Goal: Task Accomplishment & Management: Use online tool/utility

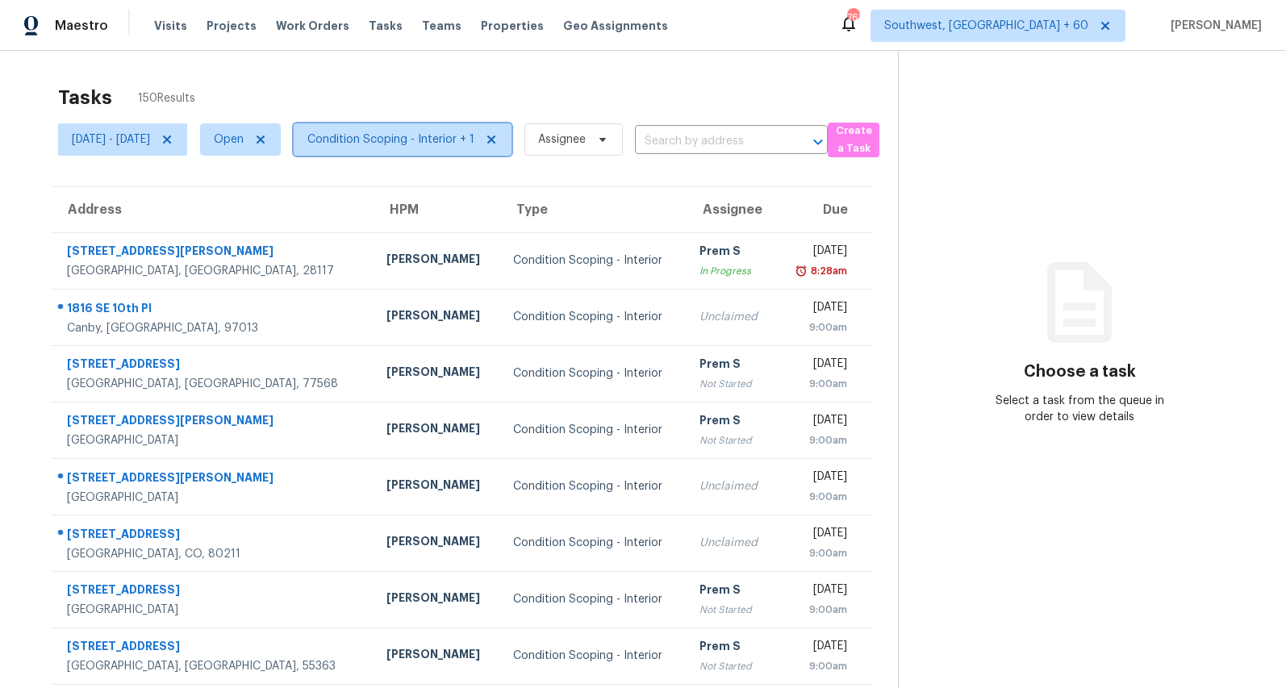
click at [449, 141] on span "Condition Scoping - Interior + 1" at bounding box center [390, 139] width 167 height 16
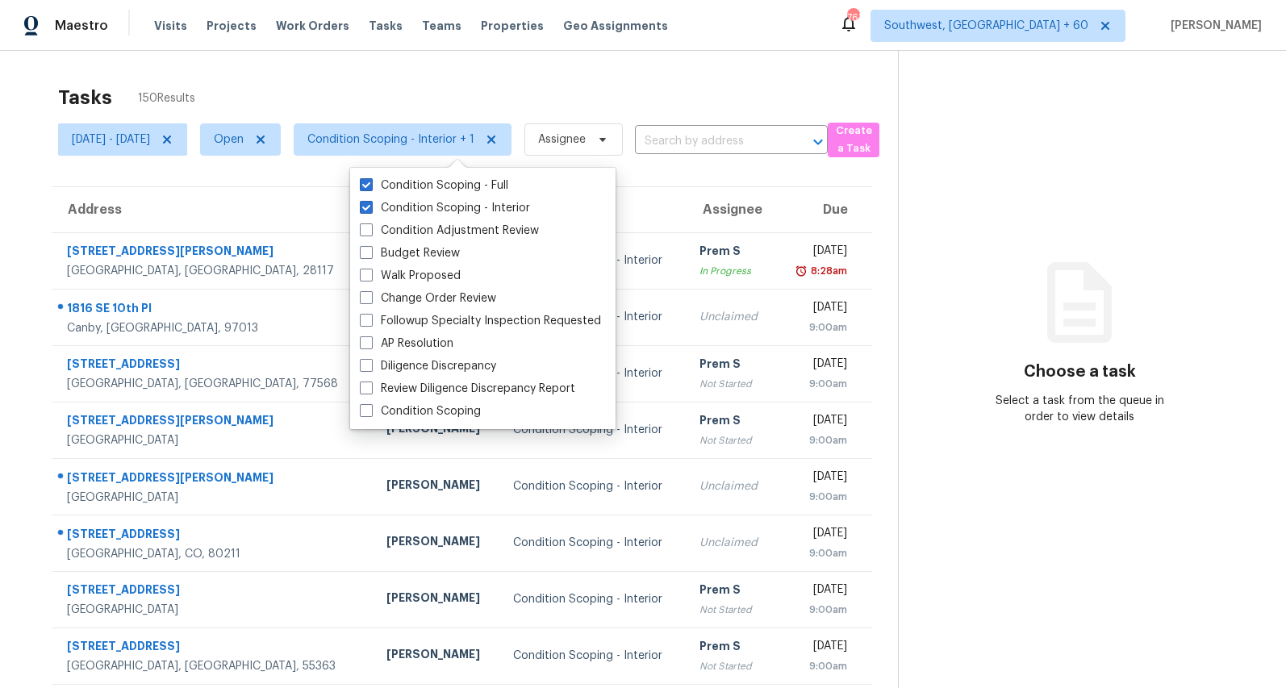
click at [408, 86] on div "Tasks 150 Results" at bounding box center [478, 98] width 840 height 42
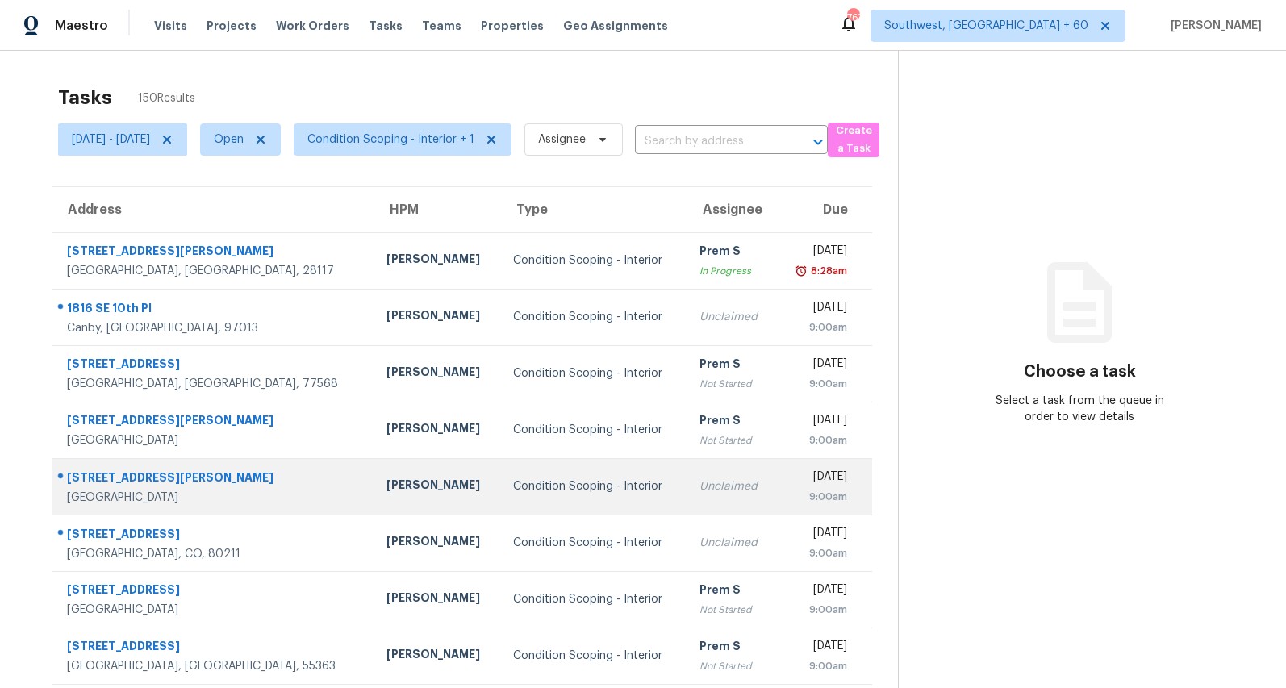
scroll to position [152, 0]
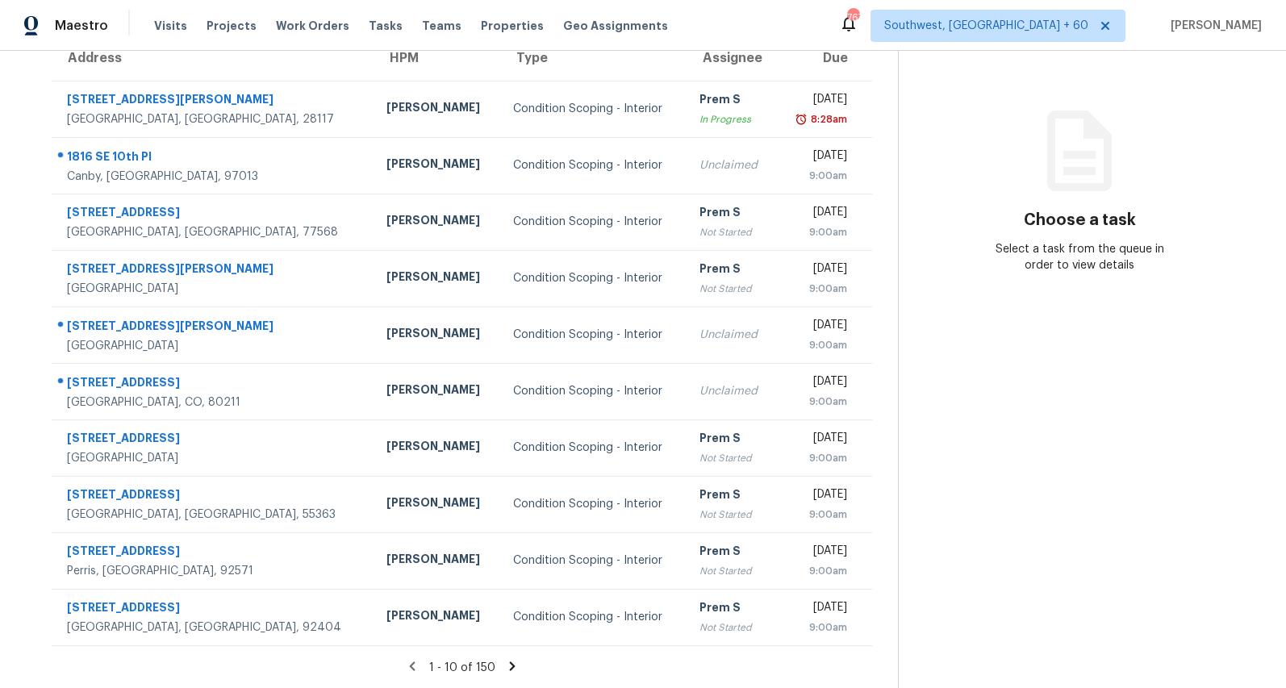
click at [513, 665] on icon at bounding box center [512, 666] width 15 height 15
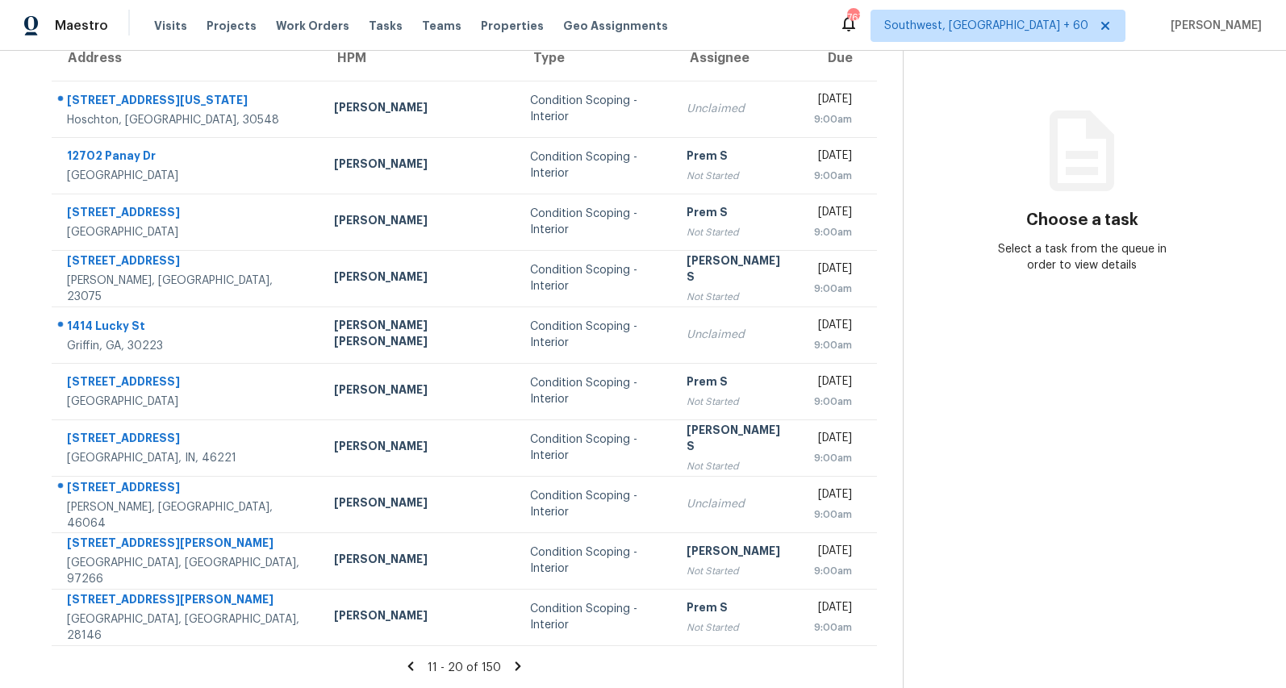
scroll to position [0, 0]
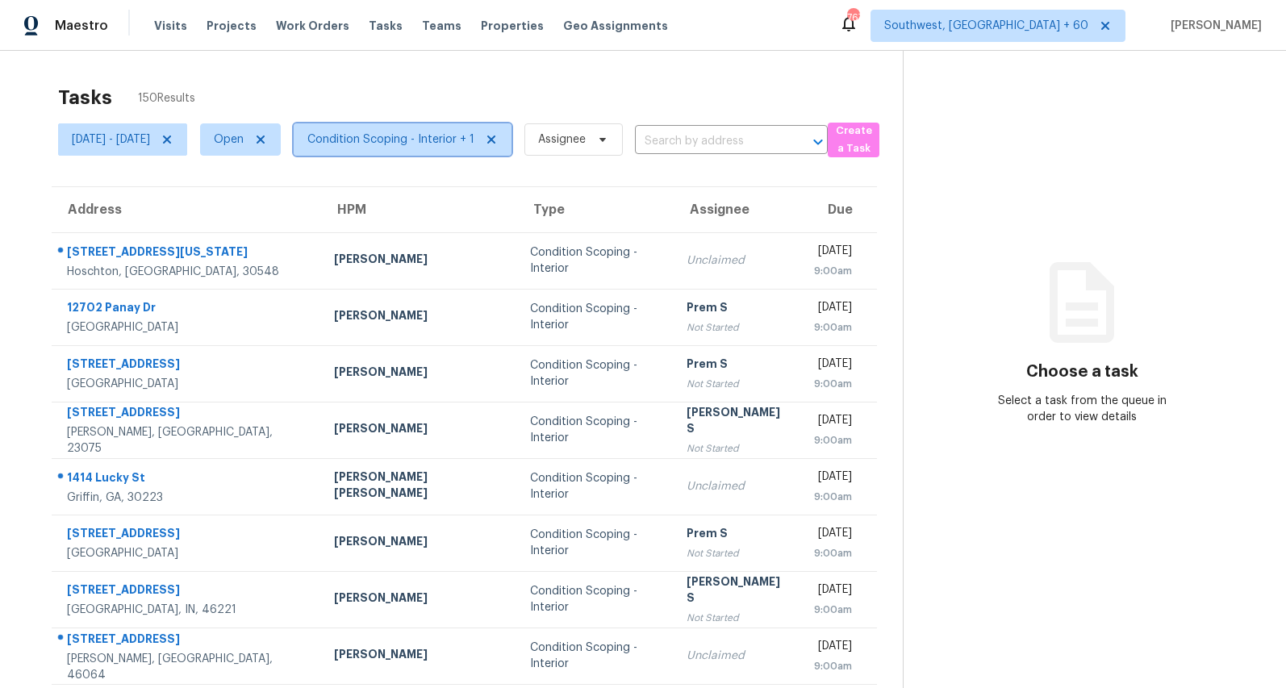
click at [464, 138] on span "Condition Scoping - Interior + 1" at bounding box center [390, 139] width 167 height 16
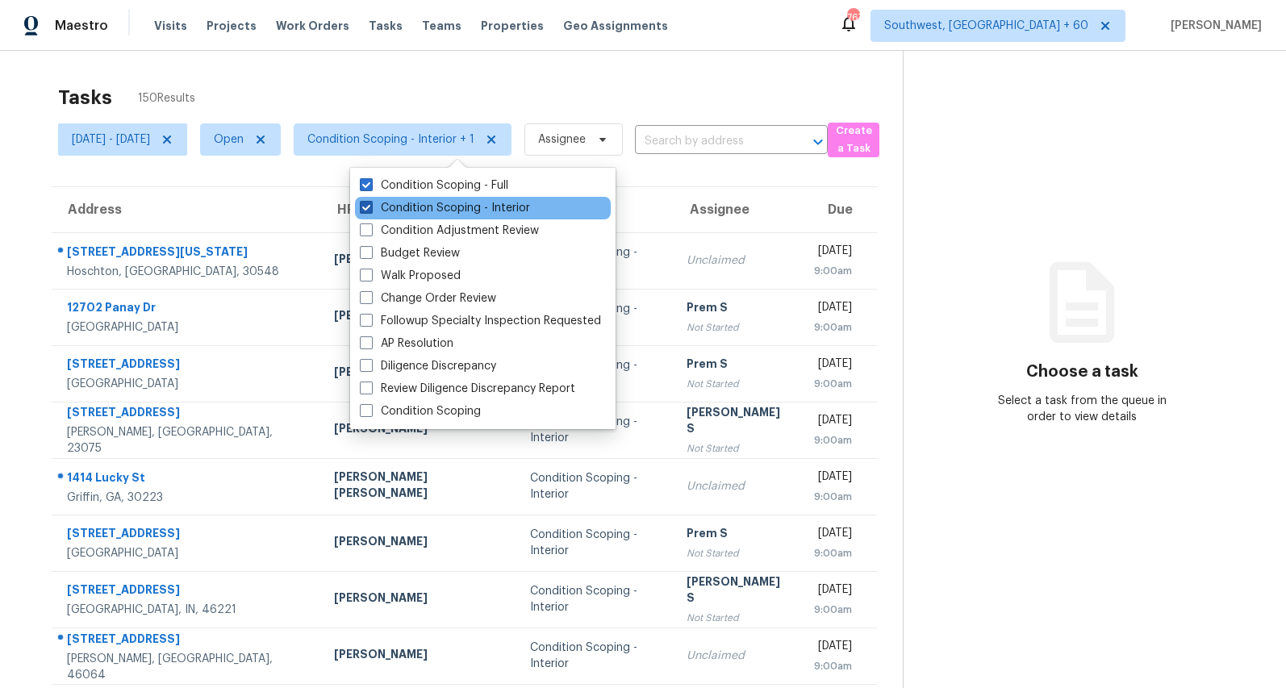
click at [424, 212] on label "Condition Scoping - Interior" at bounding box center [445, 208] width 170 height 16
click at [370, 211] on input "Condition Scoping - Interior" at bounding box center [365, 205] width 10 height 10
checkbox input "false"
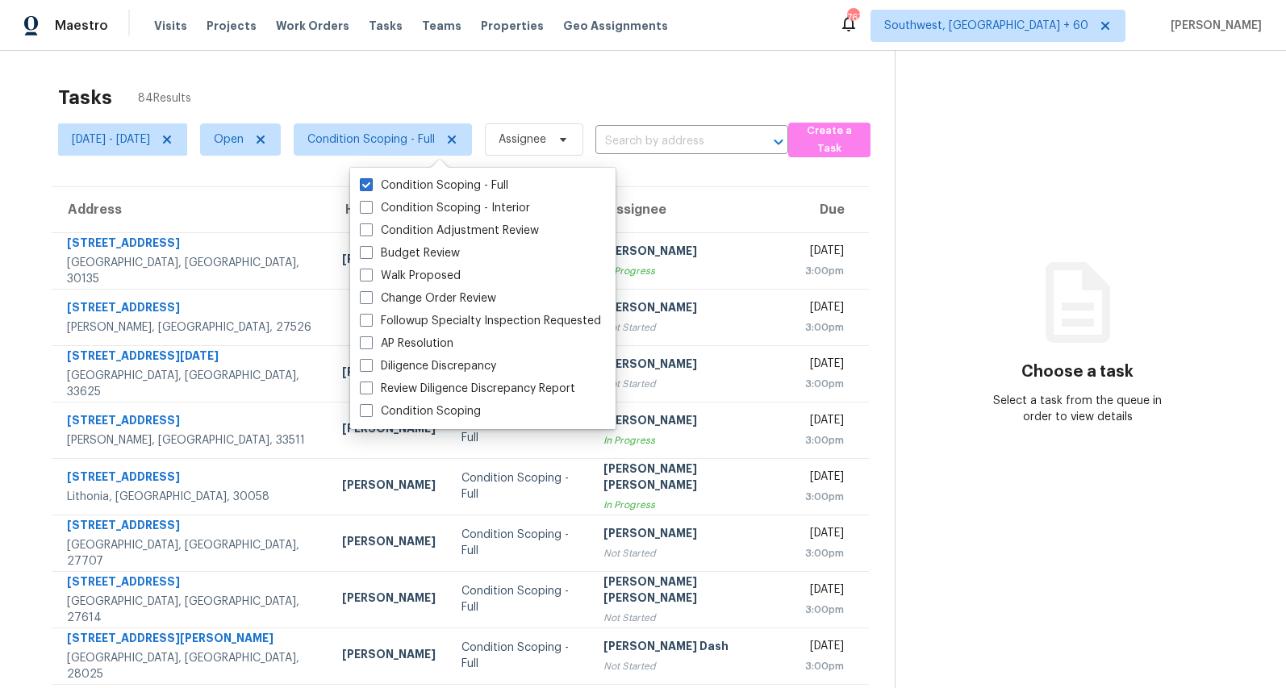
click at [278, 82] on div "Tasks 84 Results" at bounding box center [476, 98] width 837 height 42
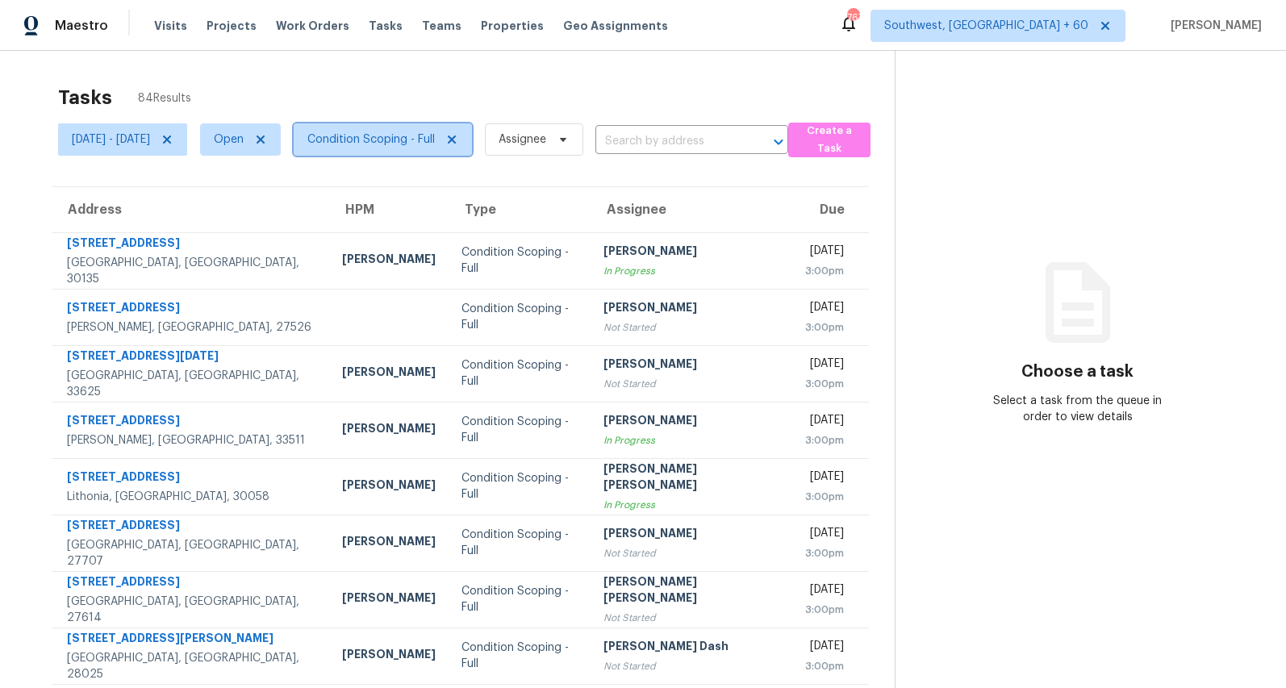
click at [432, 144] on span "Condition Scoping - Full" at bounding box center [370, 139] width 127 height 16
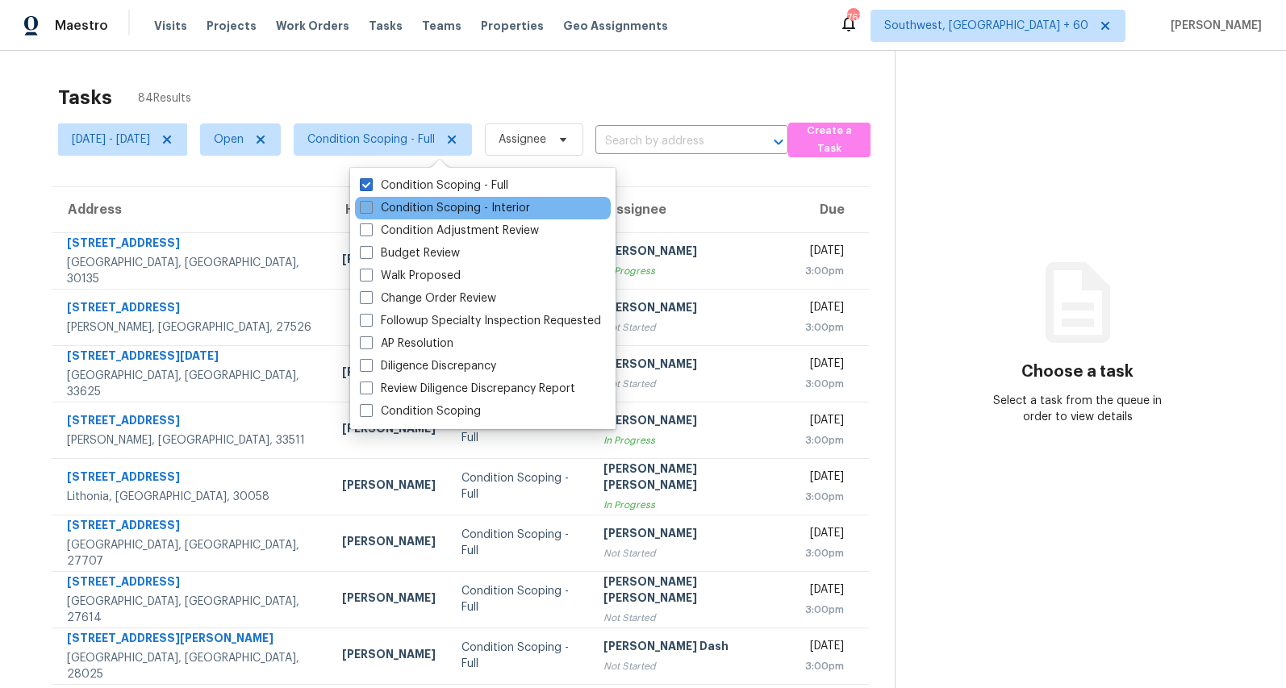
click at [415, 205] on label "Condition Scoping - Interior" at bounding box center [445, 208] width 170 height 16
click at [370, 205] on input "Condition Scoping - Interior" at bounding box center [365, 205] width 10 height 10
checkbox input "true"
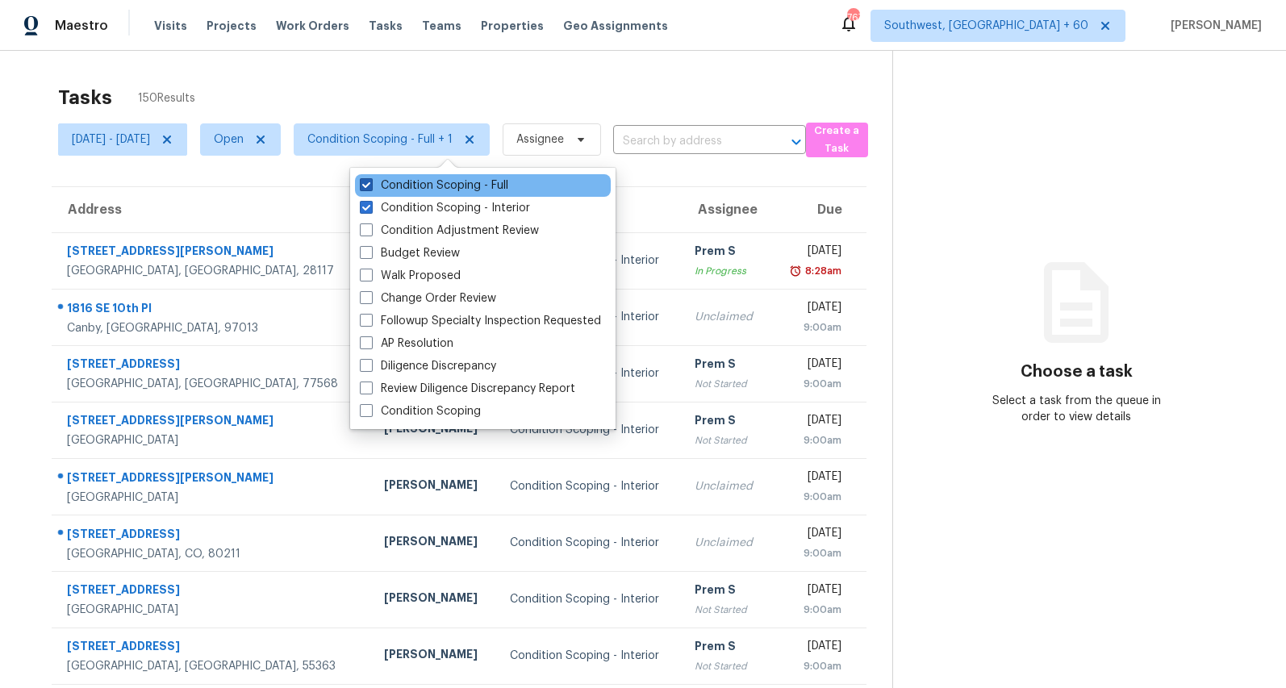
click at [415, 189] on label "Condition Scoping - Full" at bounding box center [434, 185] width 148 height 16
click at [370, 188] on input "Condition Scoping - Full" at bounding box center [365, 182] width 10 height 10
click at [412, 188] on label "Condition Scoping - Full" at bounding box center [434, 185] width 148 height 16
click at [370, 188] on input "Condition Scoping - Full" at bounding box center [365, 182] width 10 height 10
checkbox input "true"
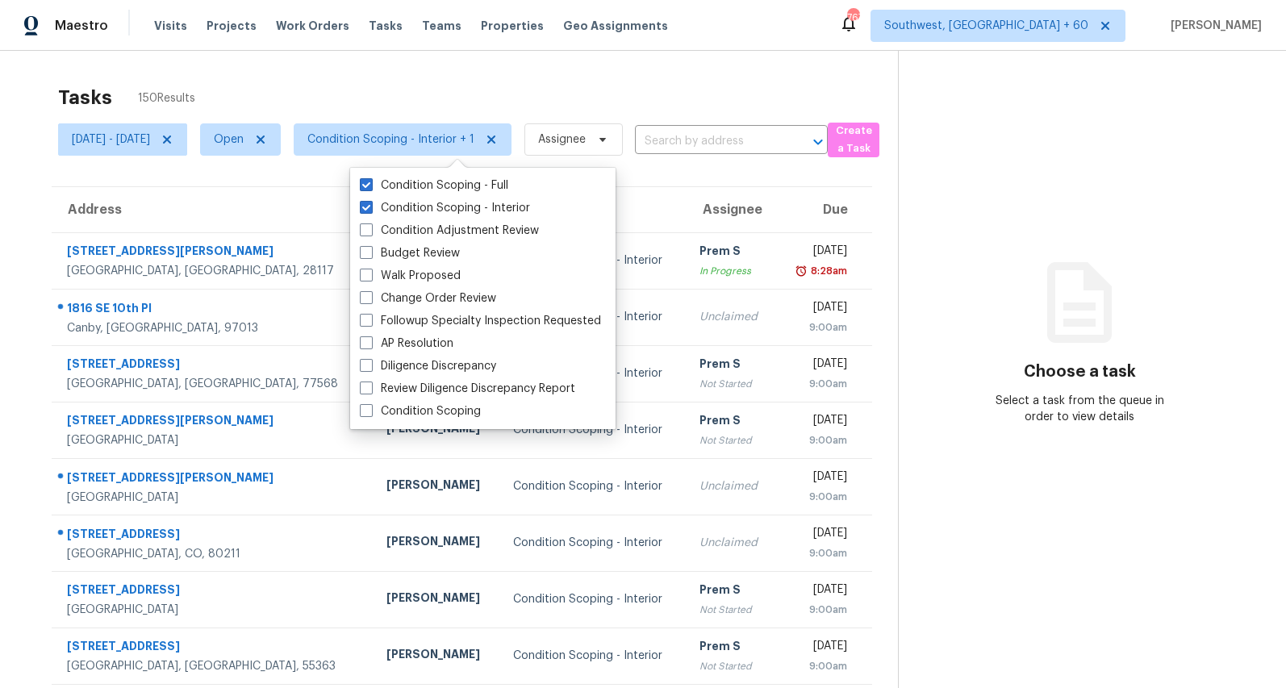
click at [345, 58] on div "Tasks 150 Results Mon, Aug 18 - Tue, Aug 19 Open Condition Scoping - Interior +…" at bounding box center [643, 446] width 1286 height 790
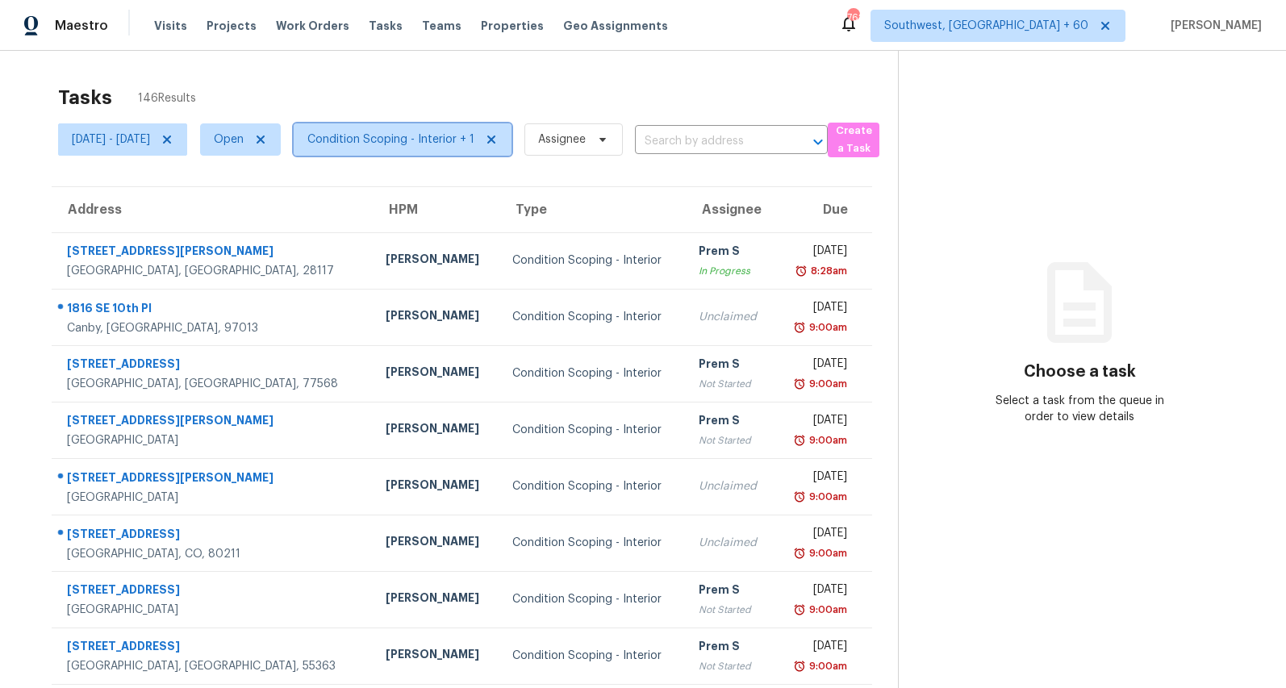
click at [466, 137] on span "Condition Scoping - Interior + 1" at bounding box center [390, 139] width 167 height 16
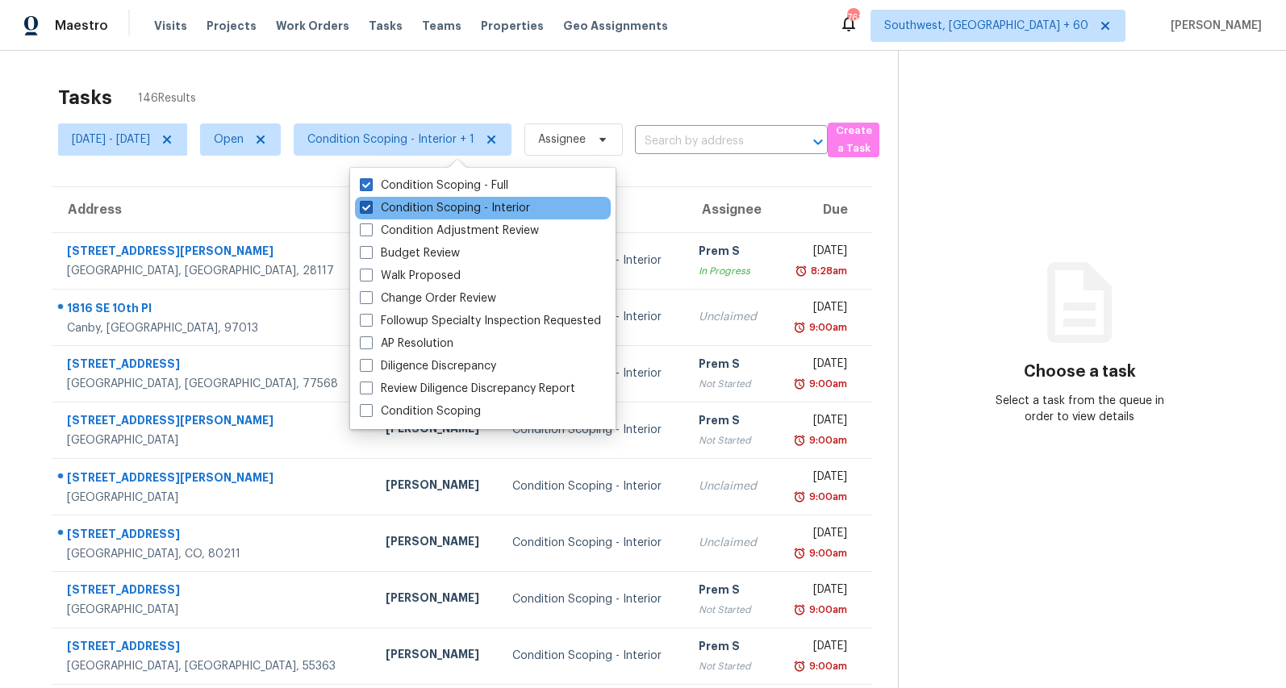
click at [425, 211] on label "Condition Scoping - Interior" at bounding box center [445, 208] width 170 height 16
click at [370, 211] on input "Condition Scoping - Interior" at bounding box center [365, 205] width 10 height 10
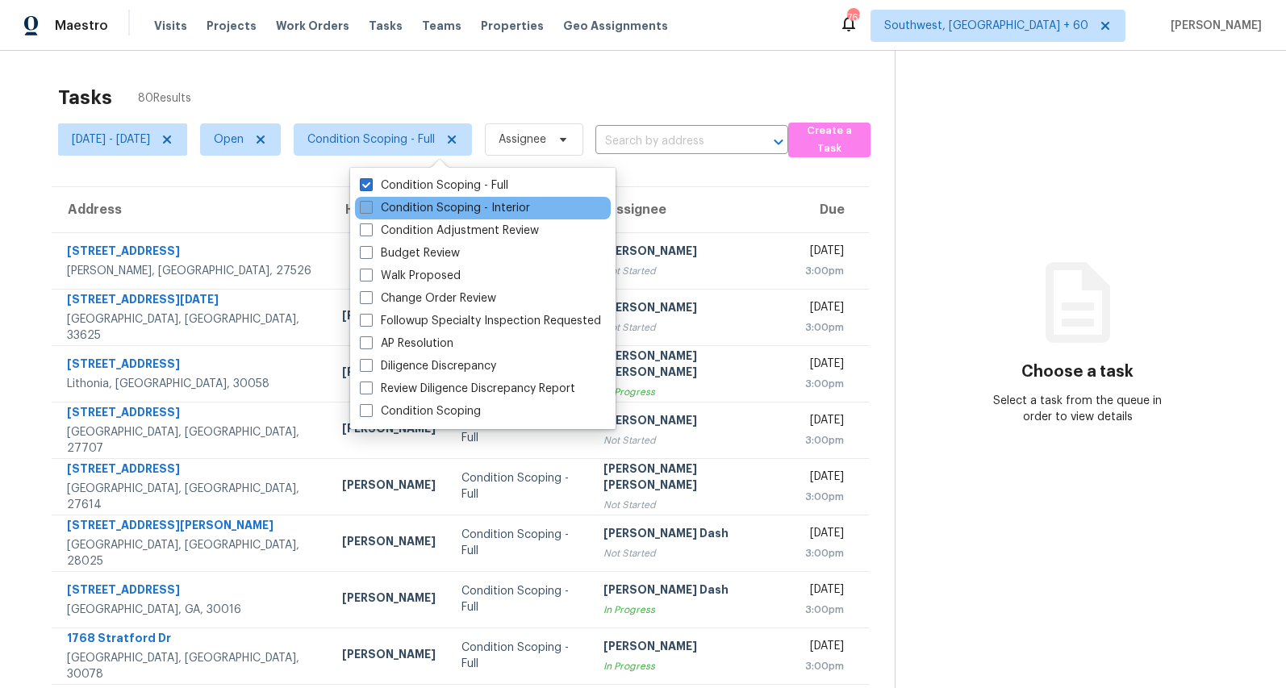
click at [425, 211] on label "Condition Scoping - Interior" at bounding box center [445, 208] width 170 height 16
click at [370, 211] on input "Condition Scoping - Interior" at bounding box center [365, 205] width 10 height 10
checkbox input "true"
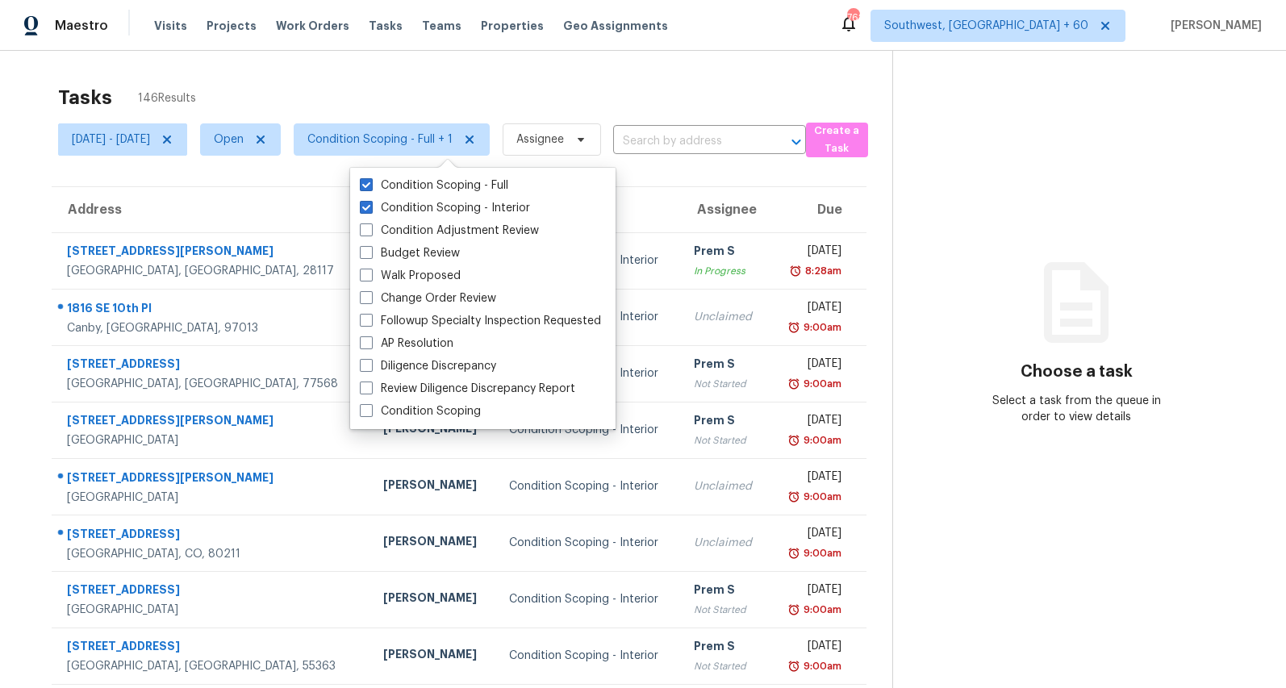
click at [385, 65] on div "Tasks 146 Results Mon, Aug 18 - Tue, Aug 19 Open Condition Scoping - Full + 1 A…" at bounding box center [643, 446] width 1286 height 790
